Goal: Information Seeking & Learning: Learn about a topic

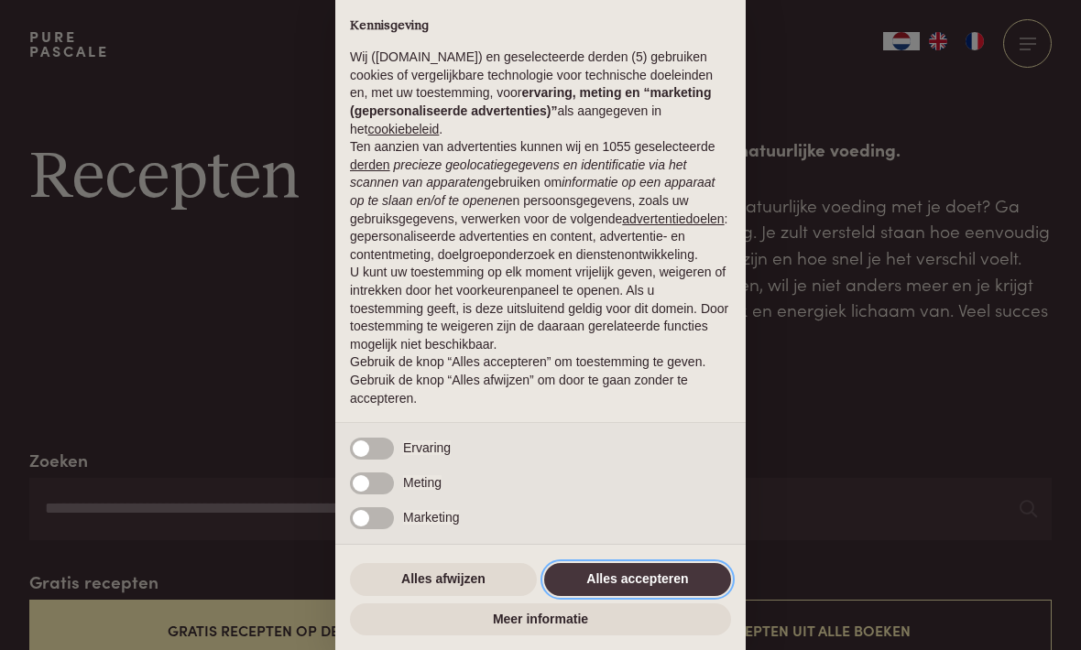
click at [640, 569] on button "Alles accepteren" at bounding box center [637, 579] width 187 height 33
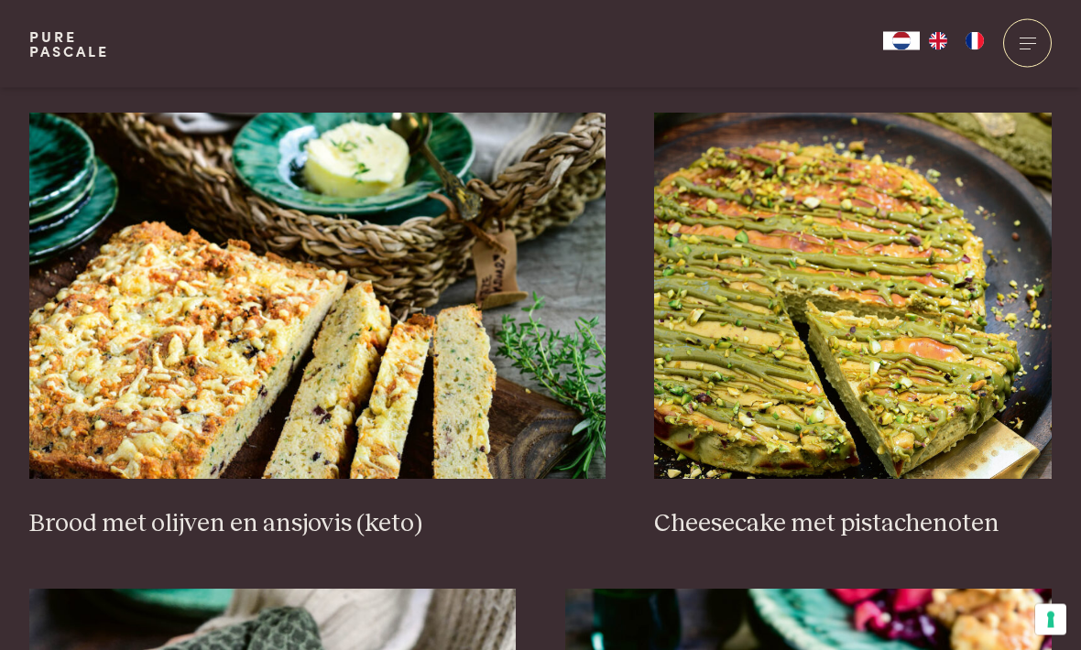
scroll to position [1660, 0]
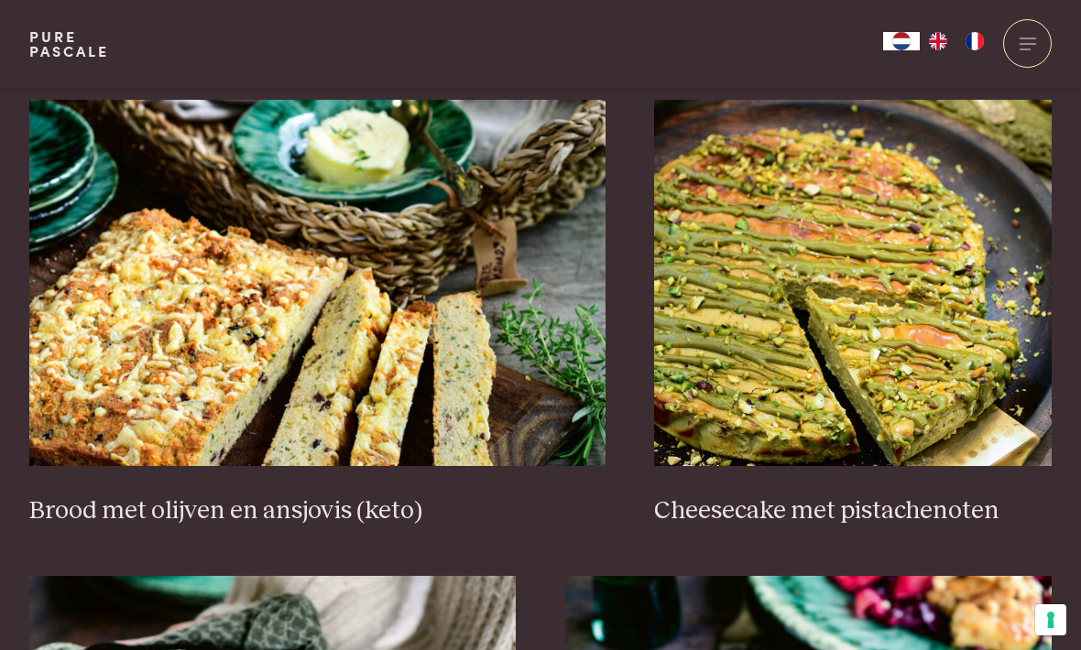
click at [891, 240] on img at bounding box center [853, 283] width 398 height 366
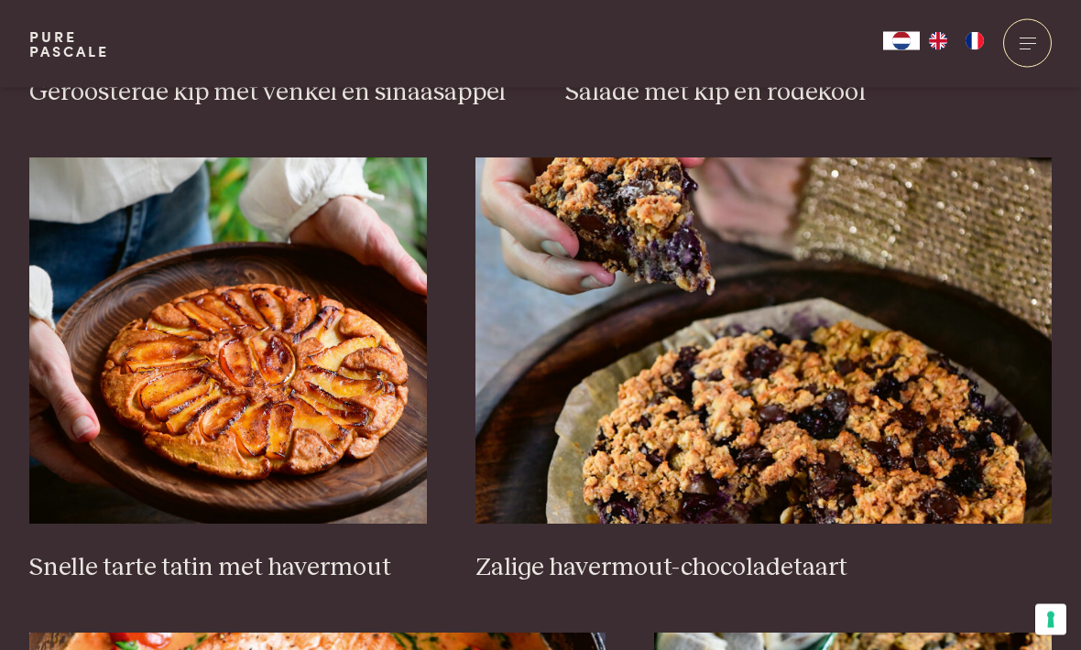
scroll to position [2555, 0]
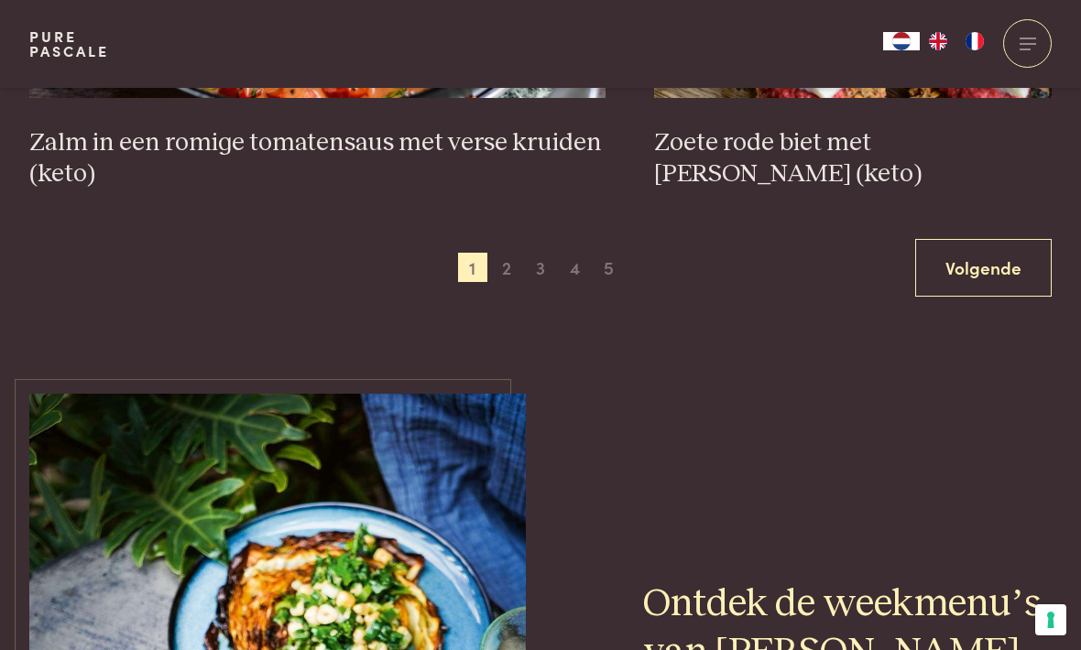
click at [519, 253] on span "2" at bounding box center [506, 267] width 29 height 29
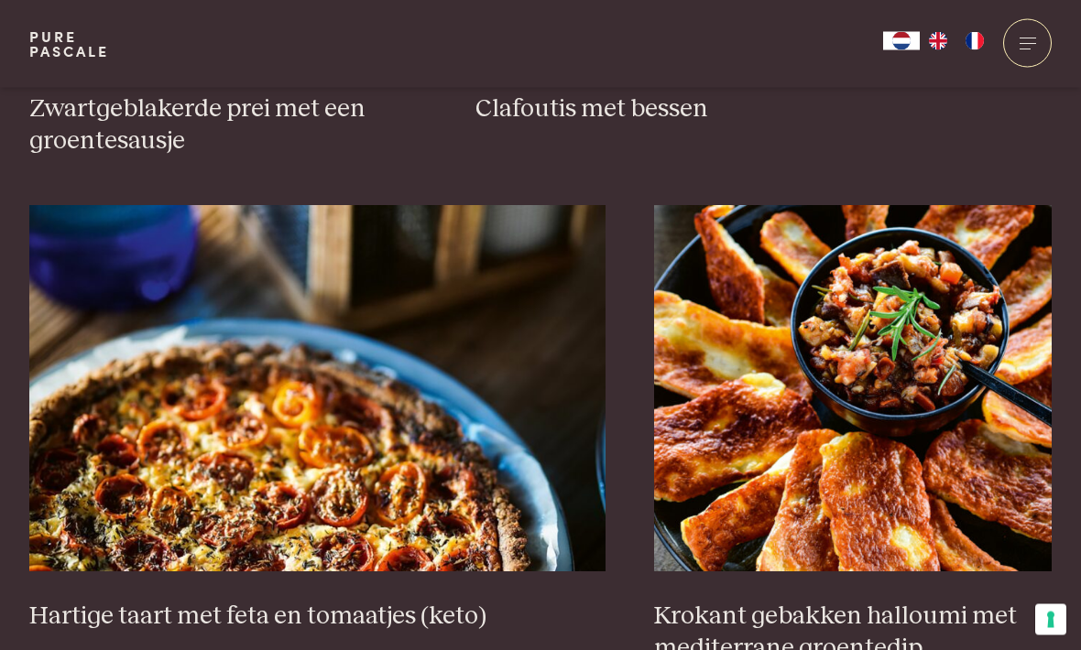
scroll to position [1555, 0]
click at [893, 205] on img at bounding box center [853, 388] width 398 height 366
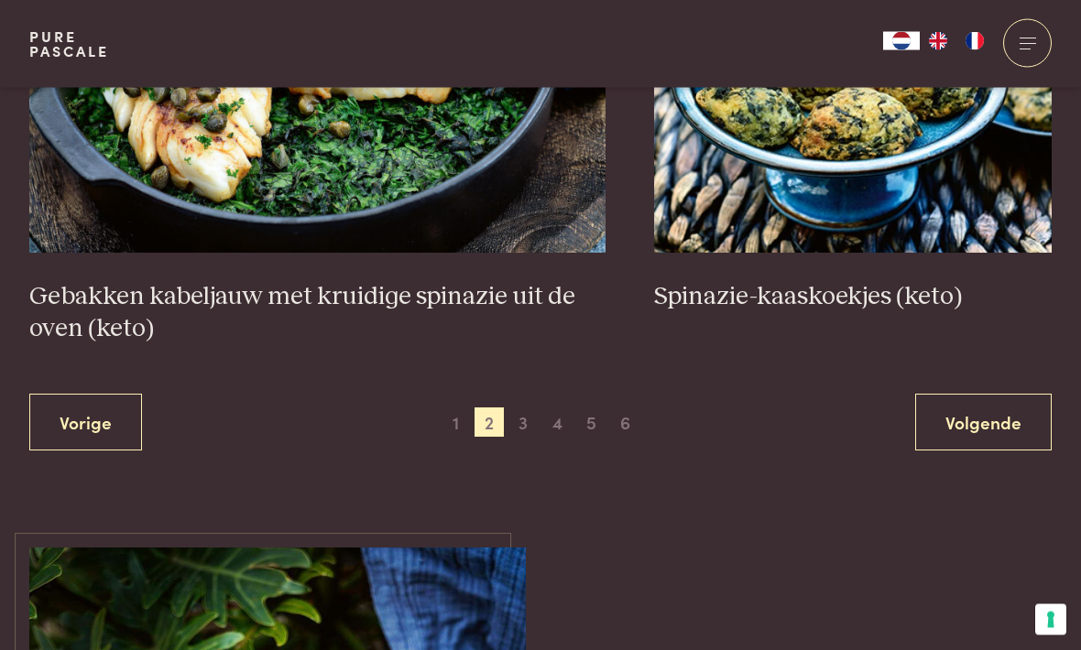
scroll to position [3382, 0]
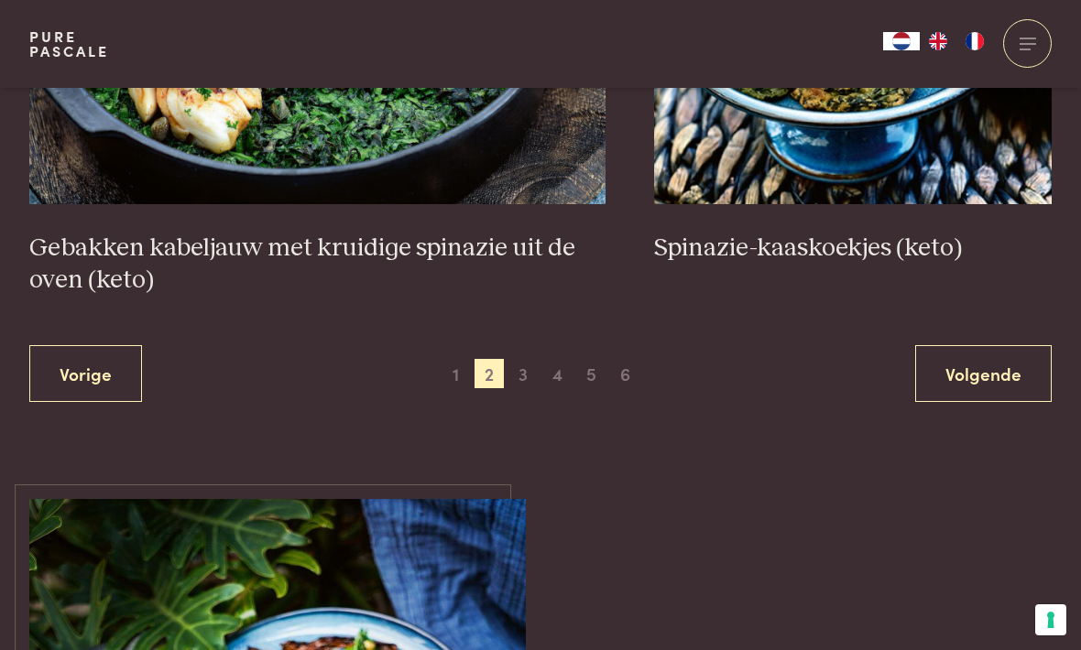
click at [525, 359] on span "3" at bounding box center [522, 373] width 29 height 29
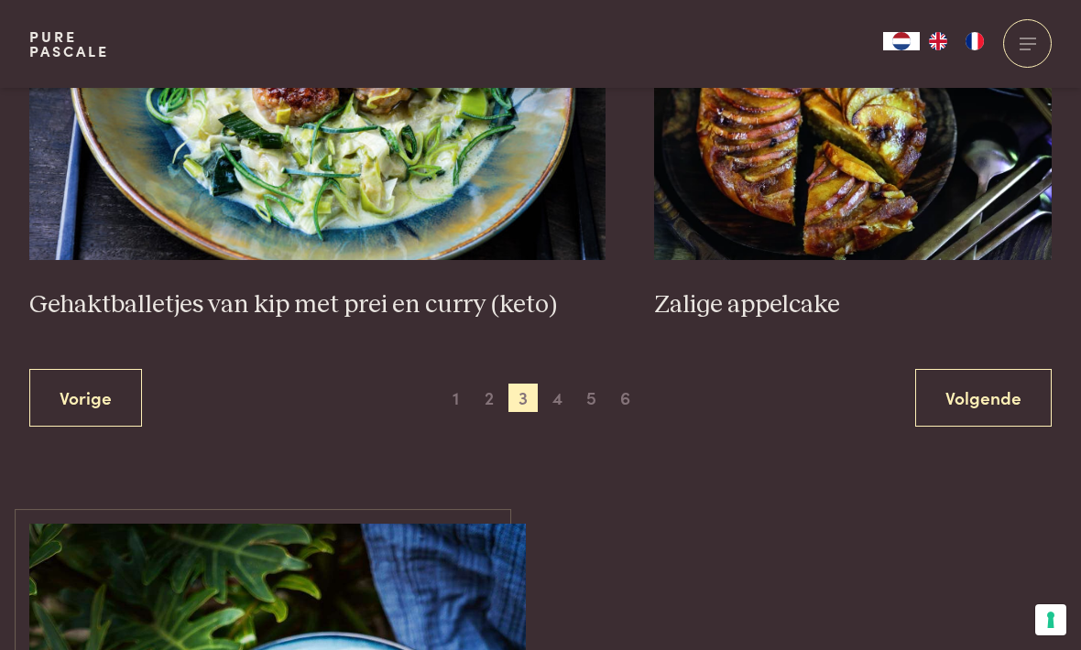
scroll to position [3470, 0]
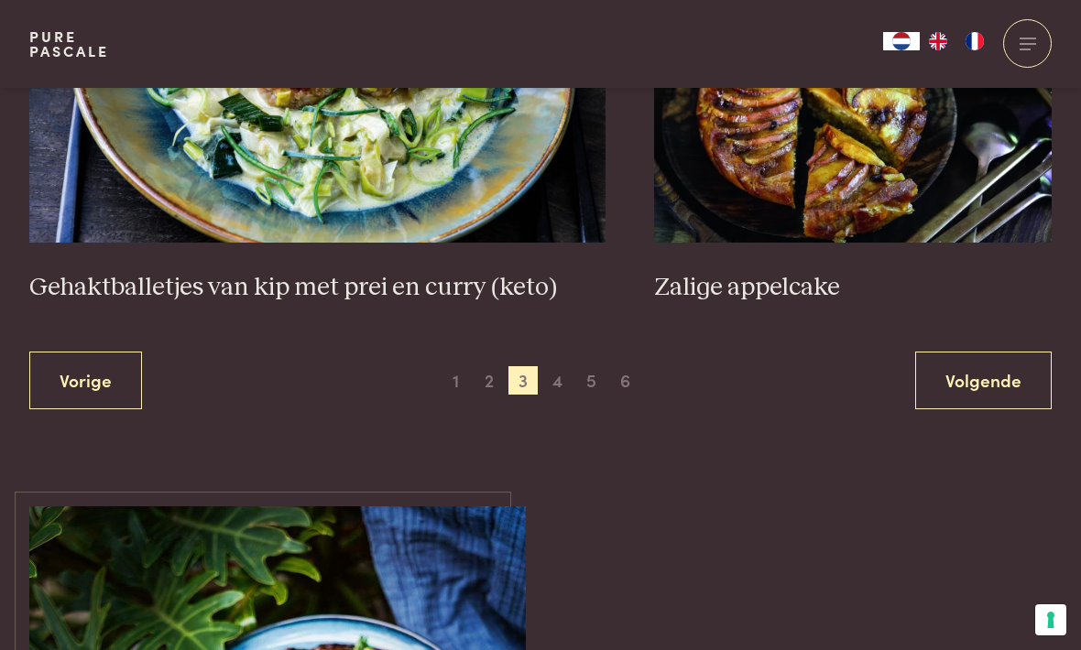
click at [556, 366] on span "4" at bounding box center [557, 380] width 29 height 29
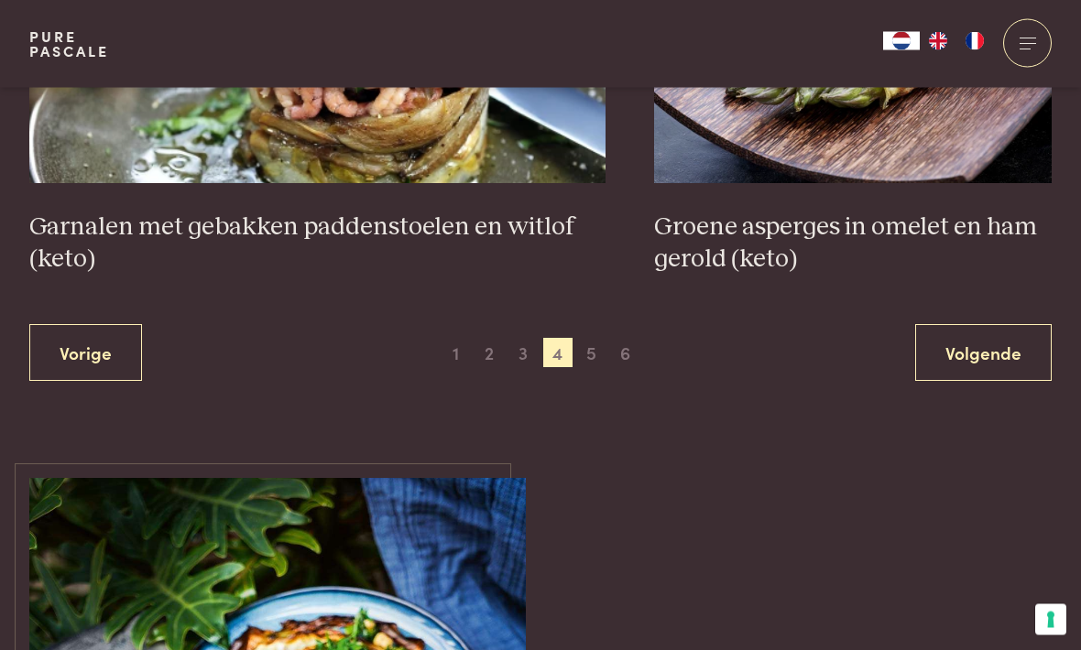
scroll to position [3403, 0]
click at [595, 338] on span "5" at bounding box center [591, 352] width 29 height 29
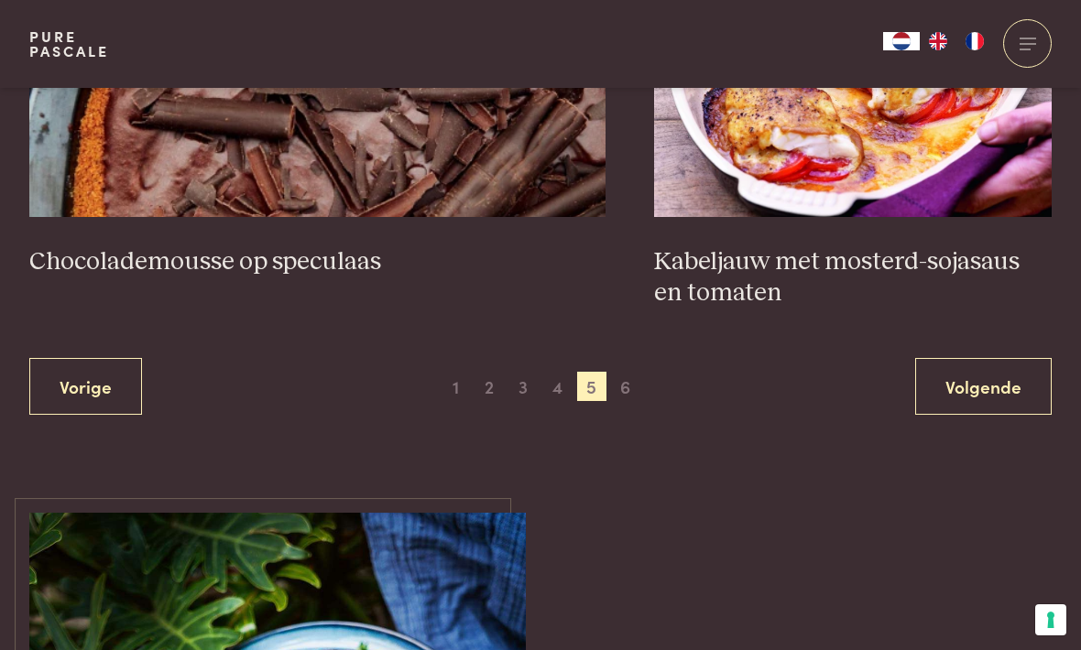
scroll to position [3451, 0]
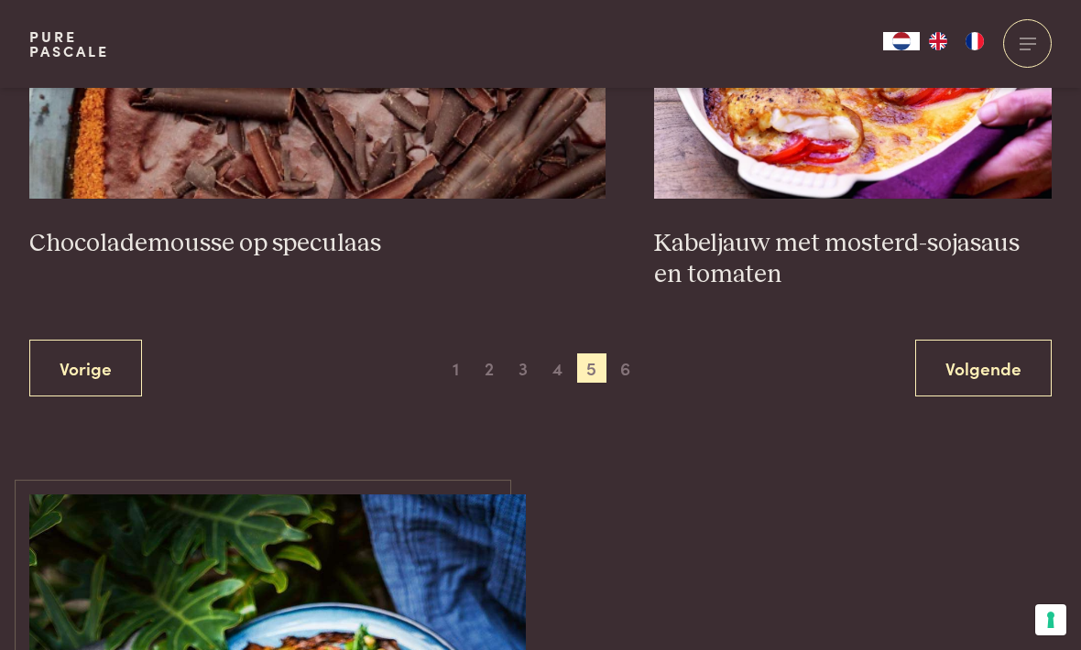
click at [629, 354] on span "6" at bounding box center [625, 368] width 29 height 29
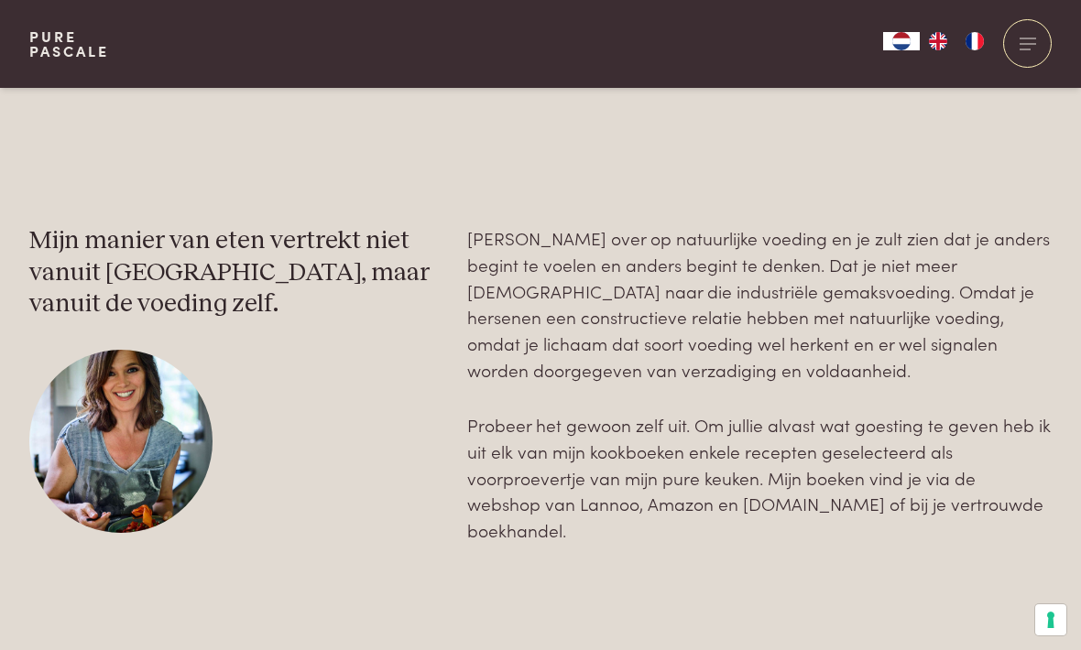
scroll to position [2929, 0]
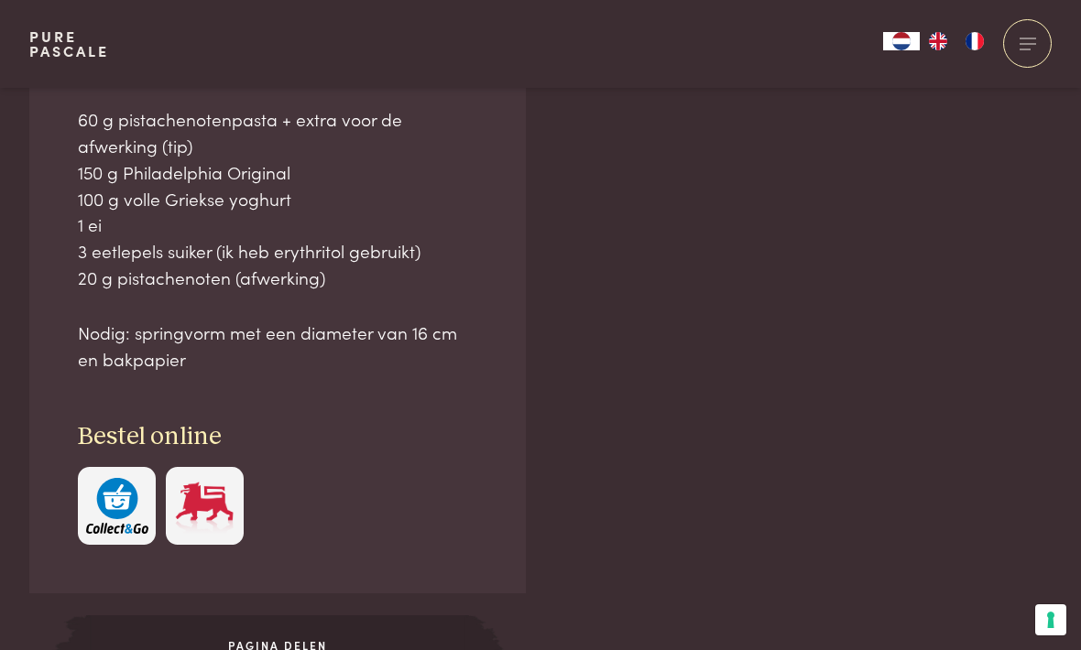
scroll to position [1108, 0]
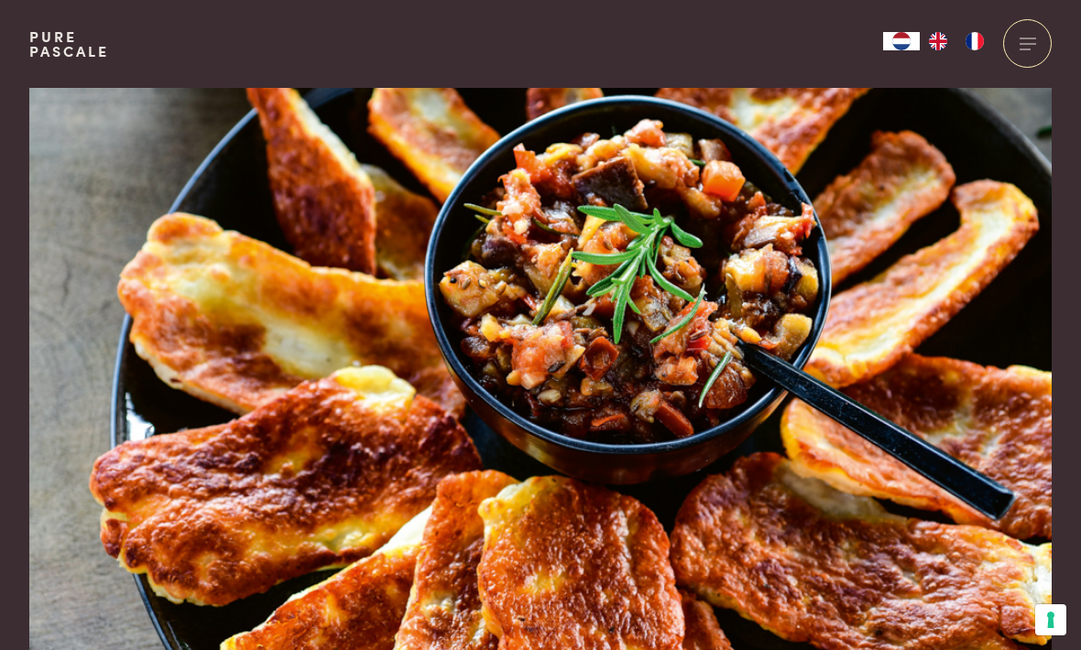
click at [888, 158] on img at bounding box center [540, 395] width 1022 height 614
